Goal: Transaction & Acquisition: Purchase product/service

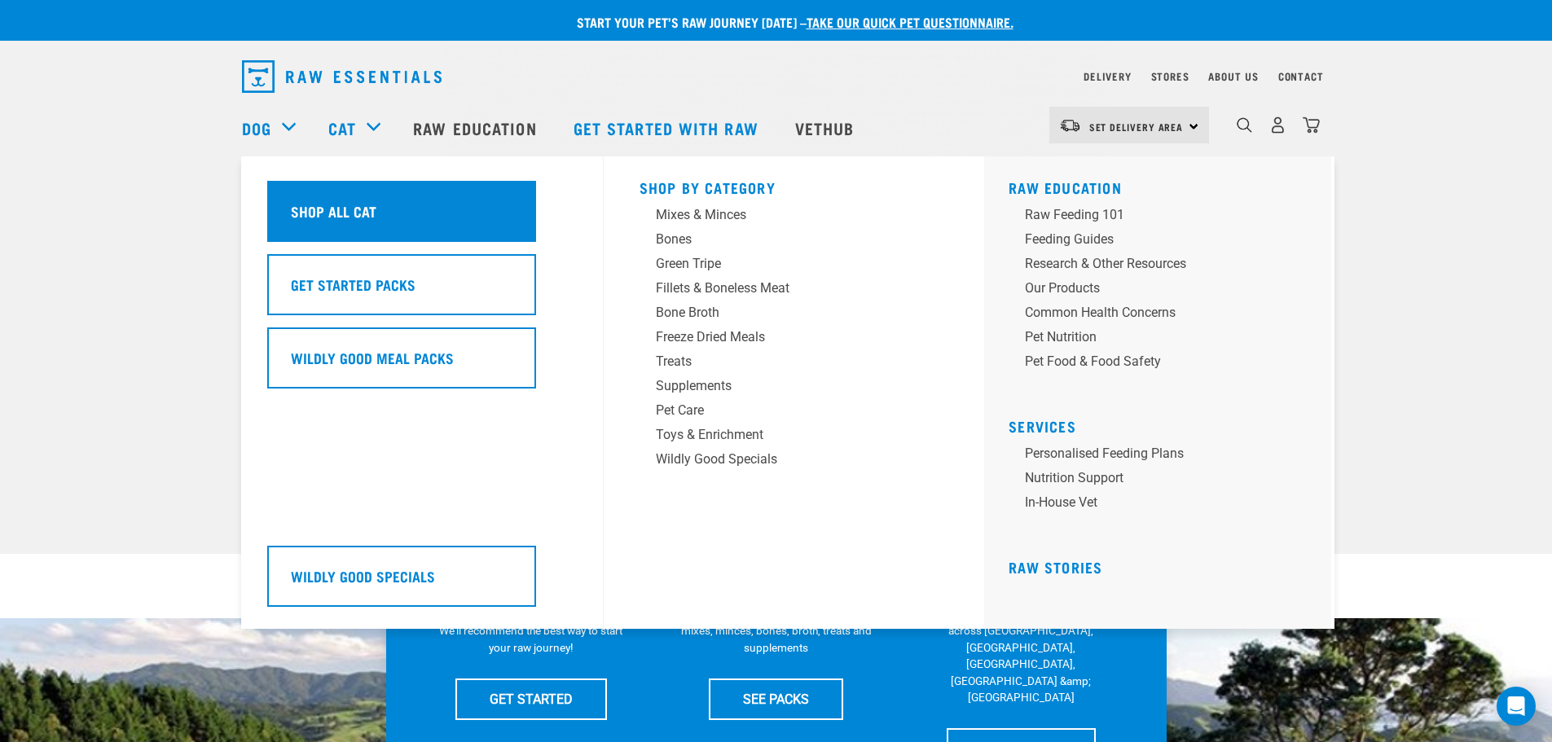
click at [350, 196] on div "Shop All Cat" at bounding box center [401, 211] width 269 height 61
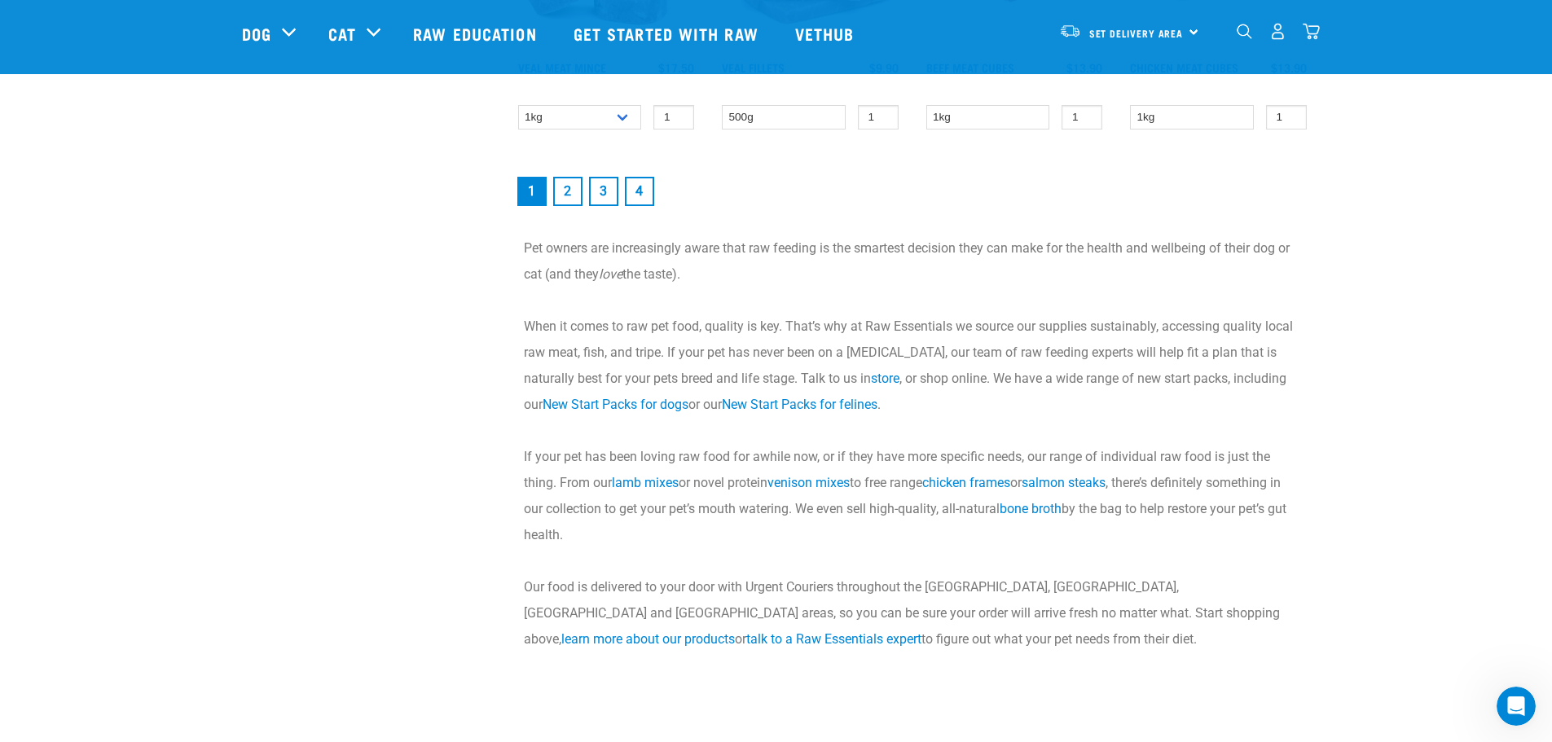
scroll to position [2526, 0]
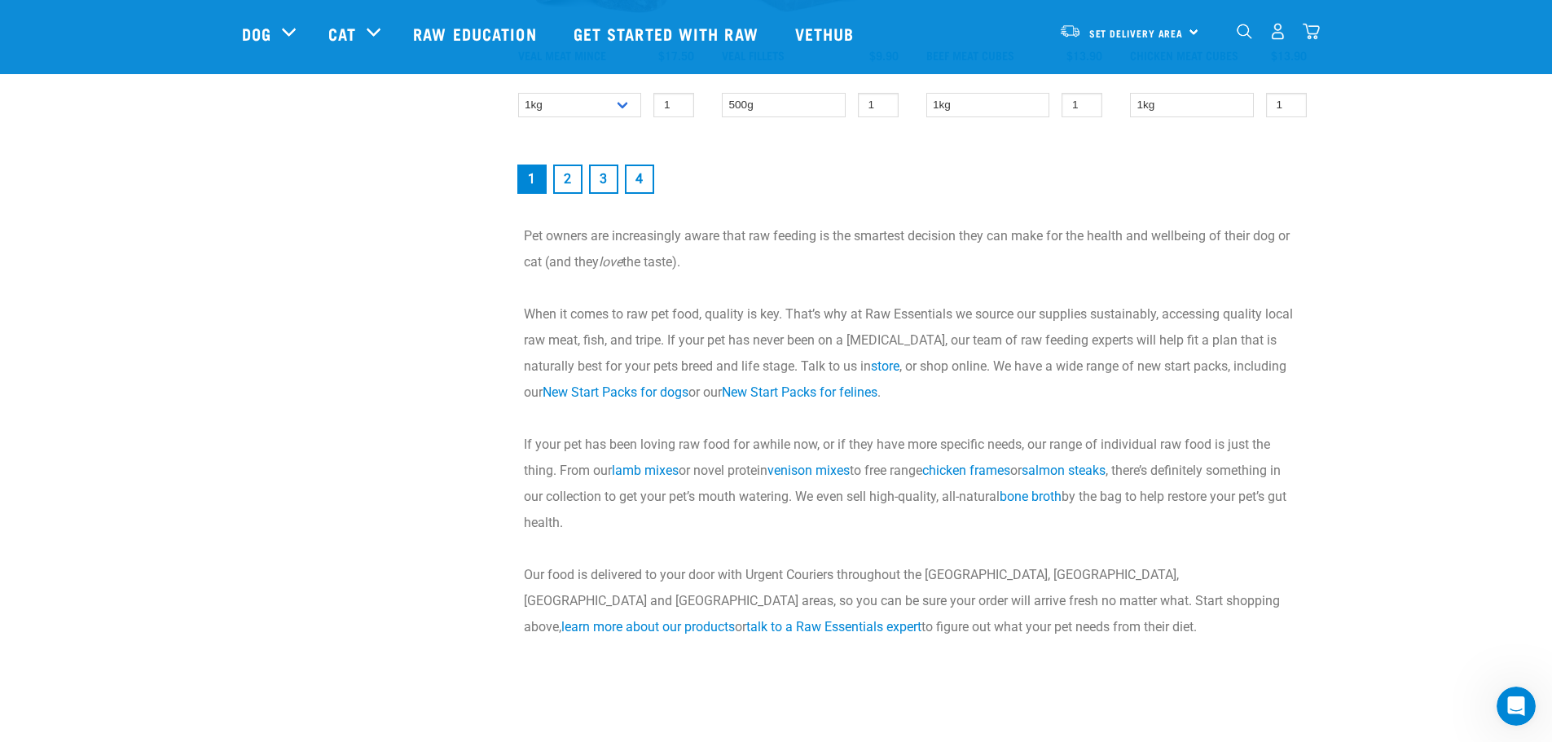
click at [572, 180] on link "2" at bounding box center [567, 179] width 29 height 29
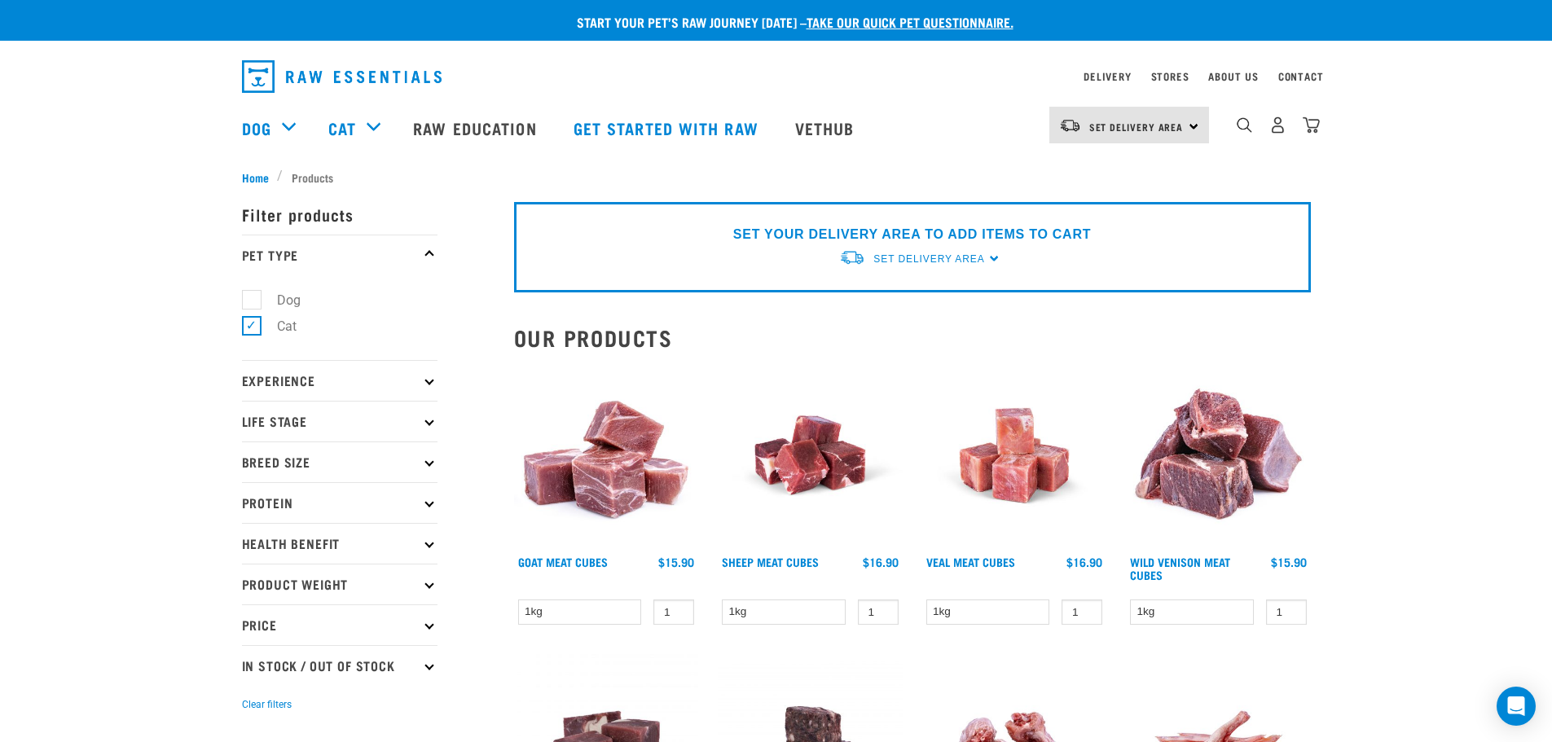
click at [432, 421] on icon at bounding box center [428, 420] width 9 height 9
click at [287, 466] on label "Cat" at bounding box center [277, 465] width 52 height 20
click at [253, 466] on input "Cat" at bounding box center [247, 463] width 11 height 11
checkbox input "true"
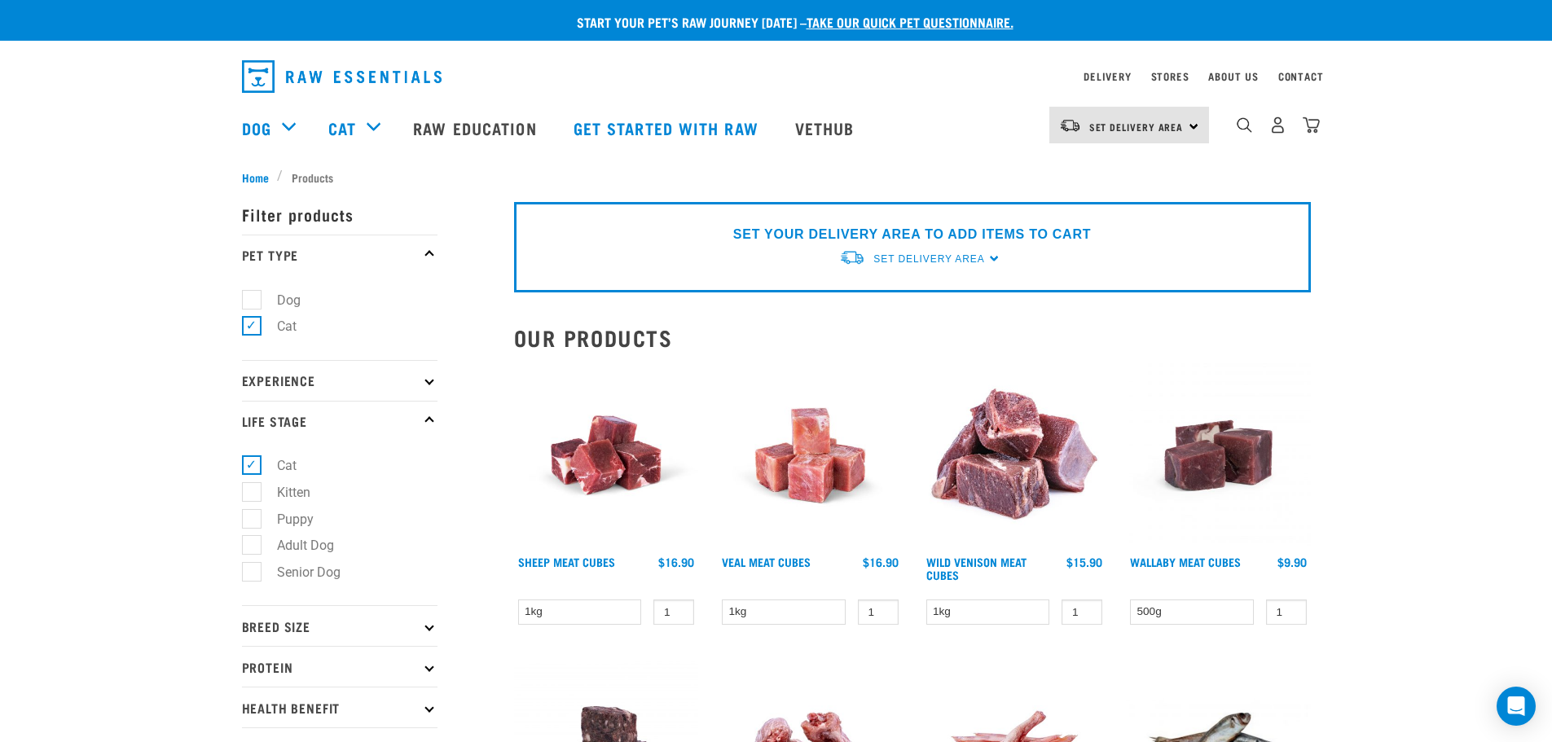
click at [429, 622] on icon at bounding box center [428, 626] width 9 height 9
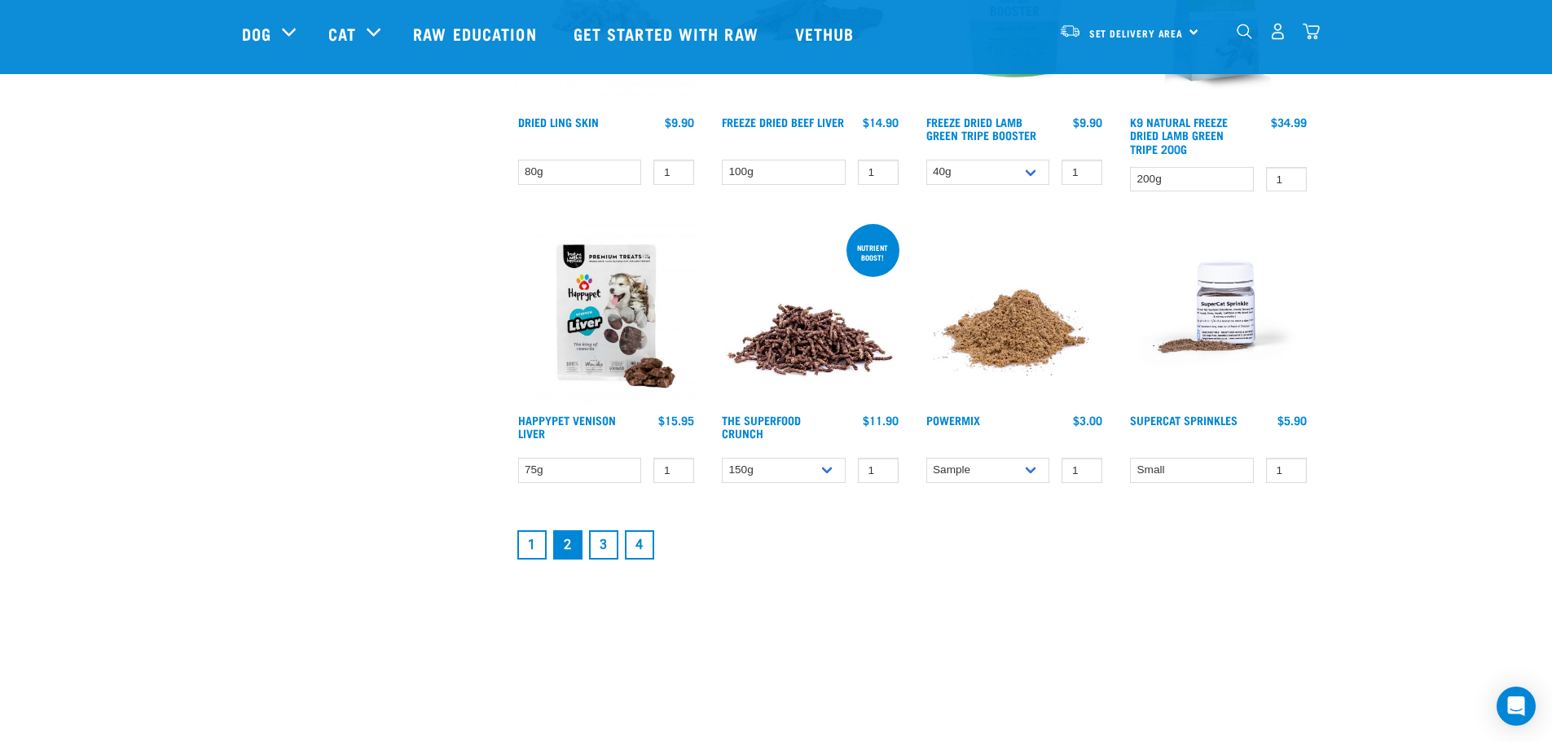
scroll to position [2118, 0]
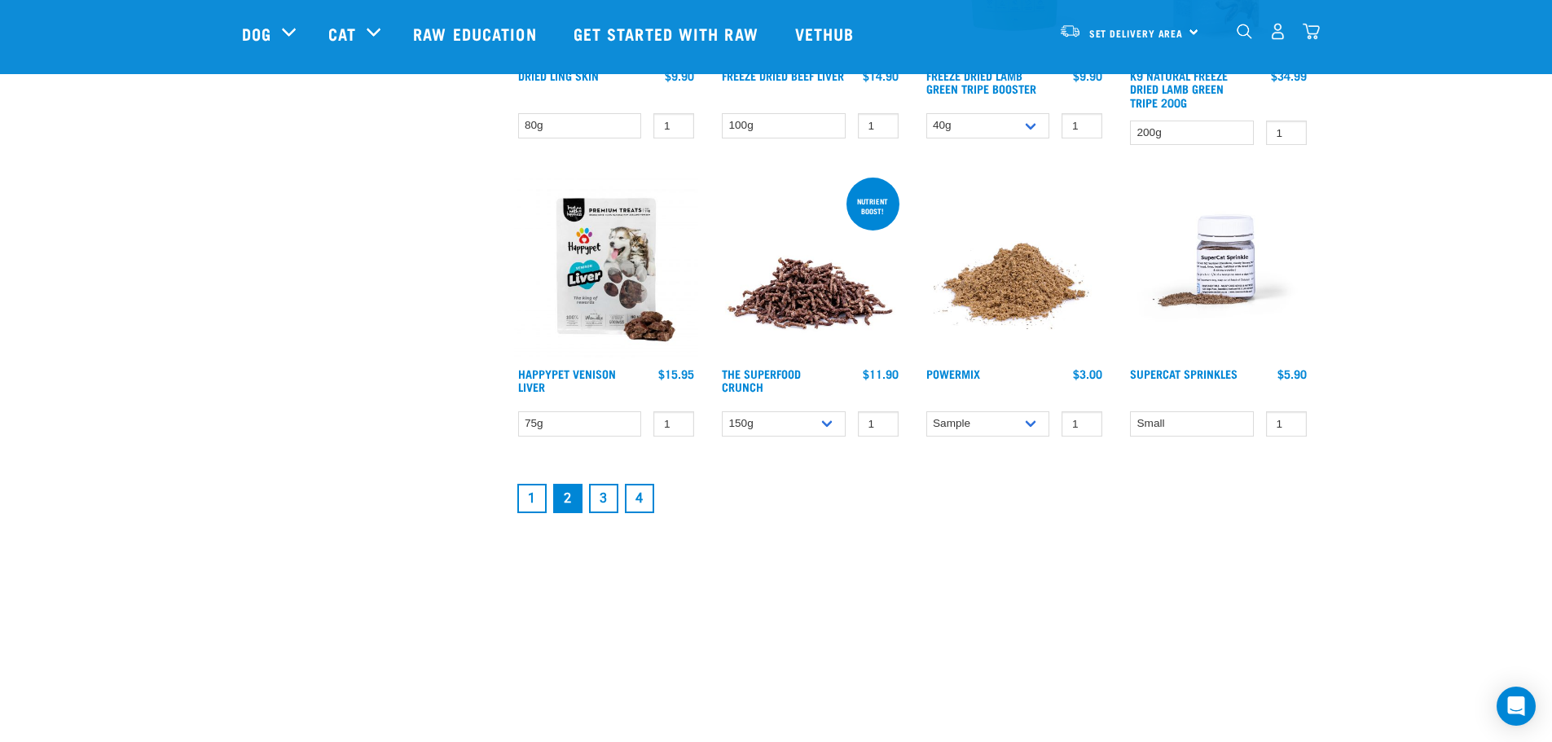
click at [1218, 287] on img at bounding box center [1218, 266] width 185 height 185
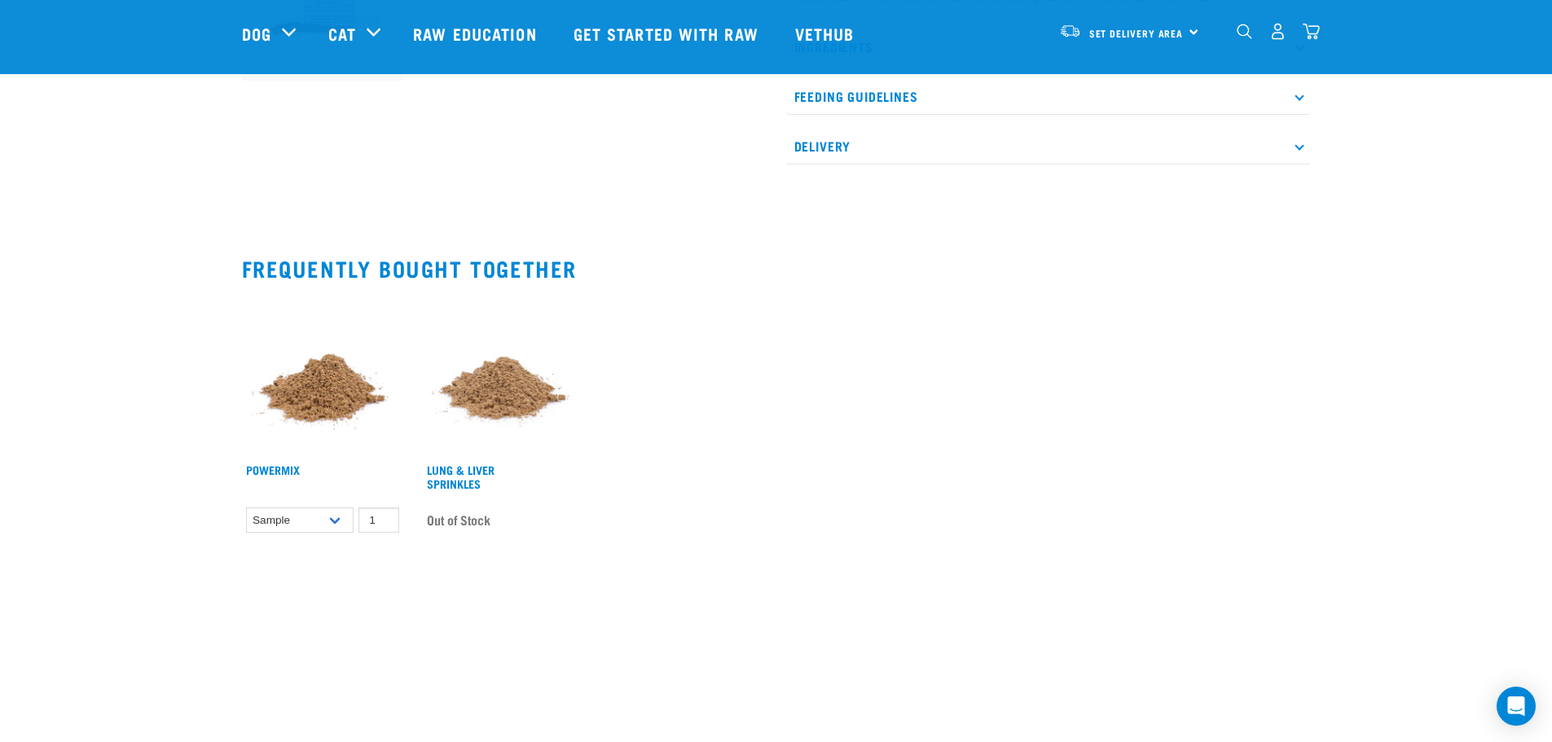
scroll to position [815, 0]
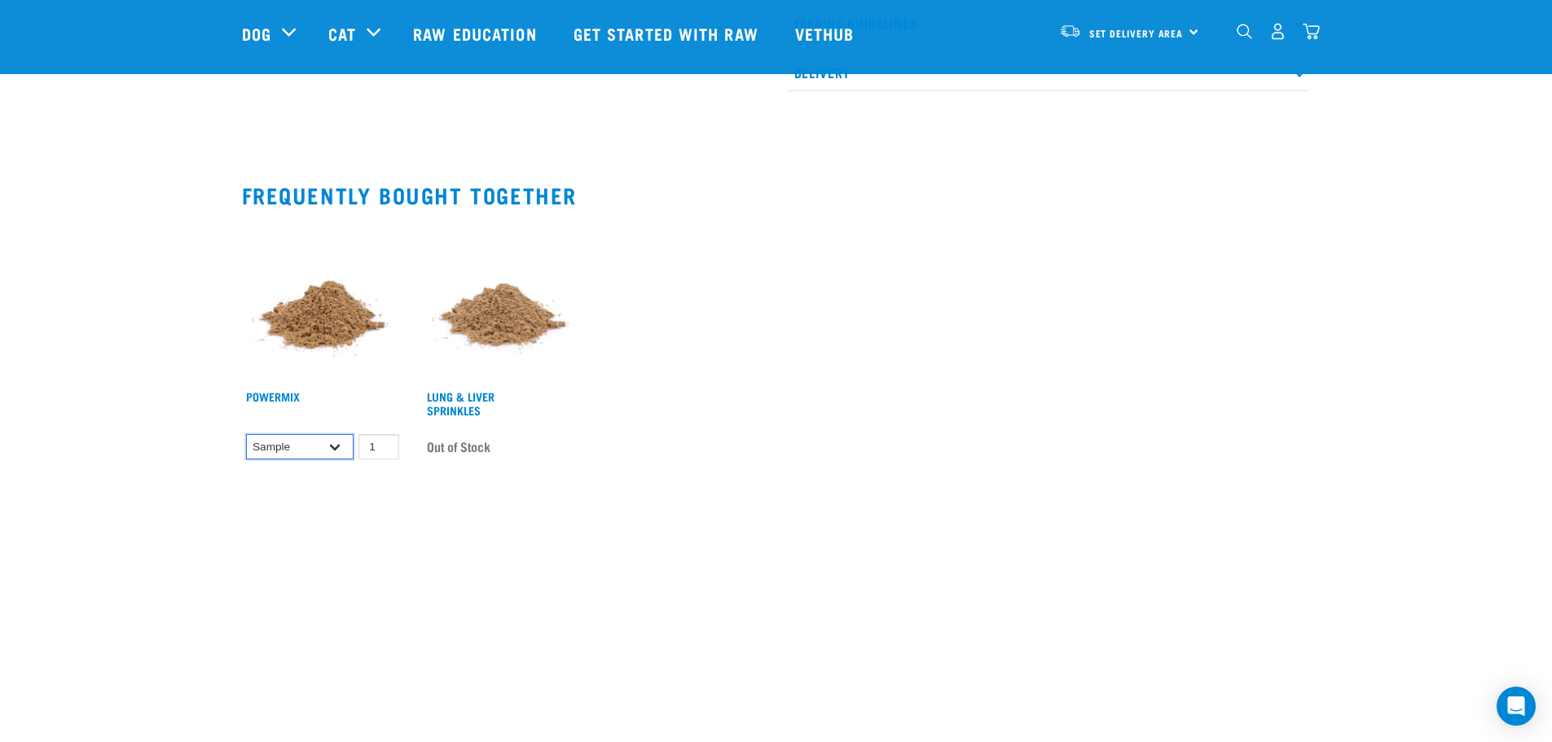
click at [335, 434] on select "Sample Small (30g) Large (60g)" at bounding box center [300, 446] width 108 height 25
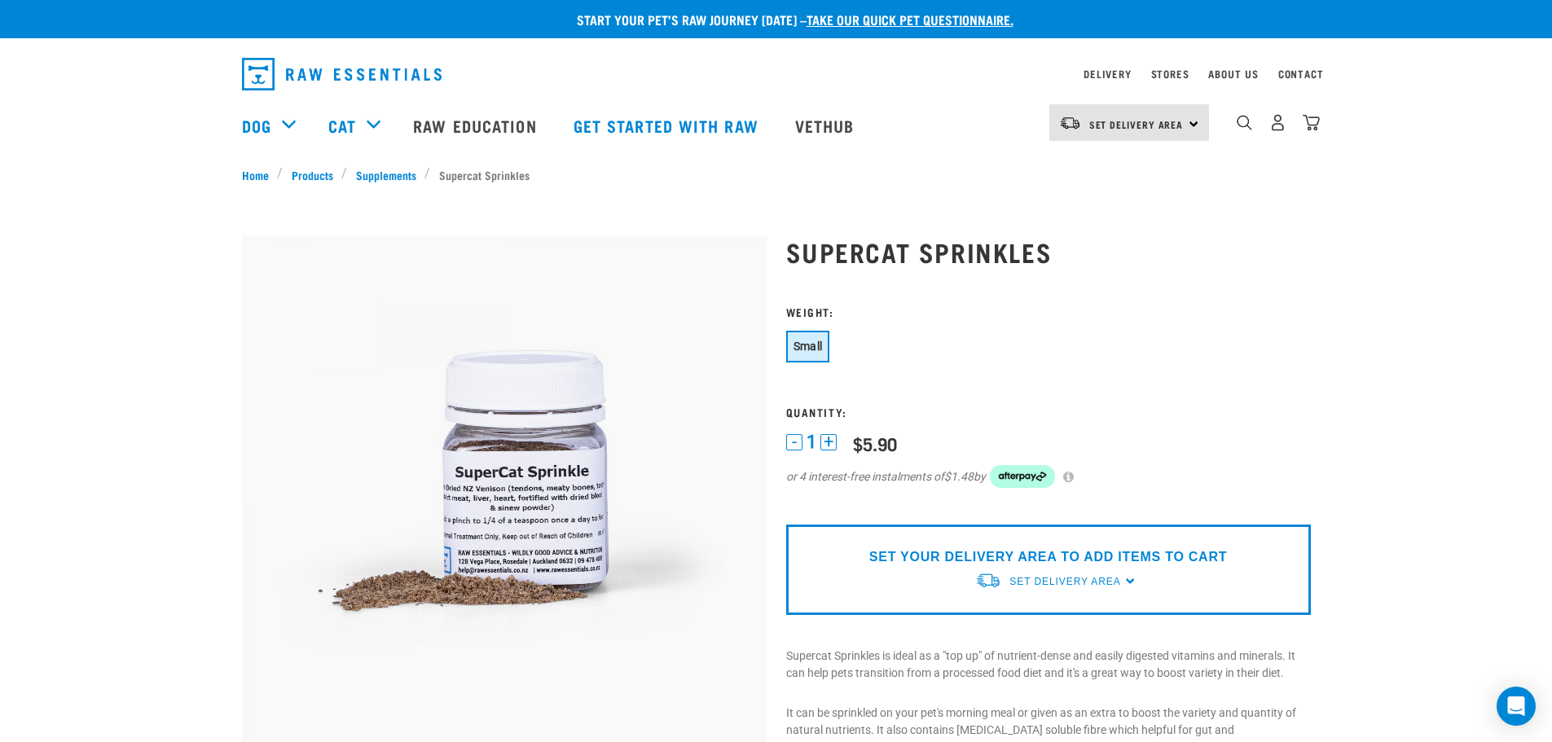
scroll to position [0, 0]
